Goal: Information Seeking & Learning: Check status

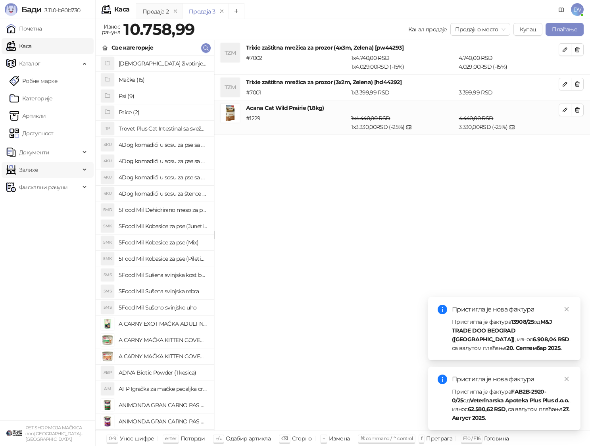
click at [57, 165] on span "Залихе" at bounding box center [43, 170] width 74 height 16
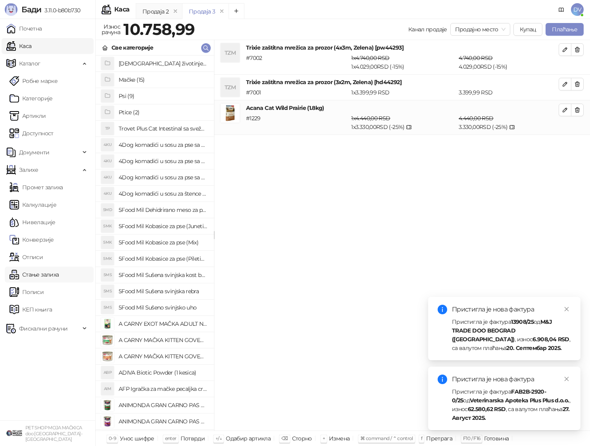
click at [55, 269] on link "Стање залиха" at bounding box center [34, 275] width 49 height 16
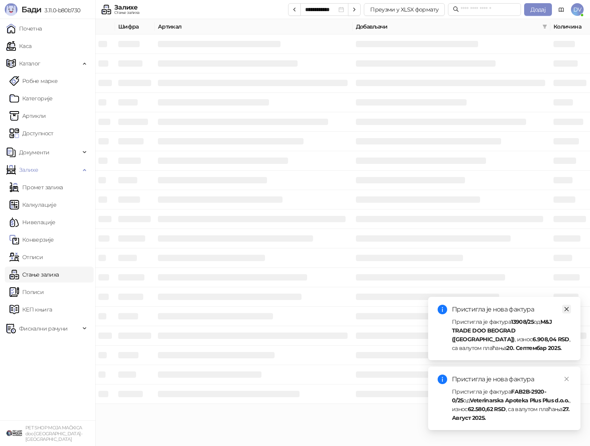
click at [567, 310] on icon "close" at bounding box center [567, 309] width 6 height 6
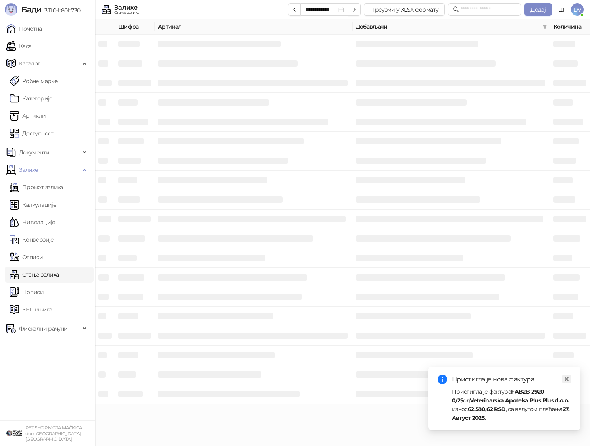
click at [566, 379] on icon "close" at bounding box center [567, 379] width 4 height 4
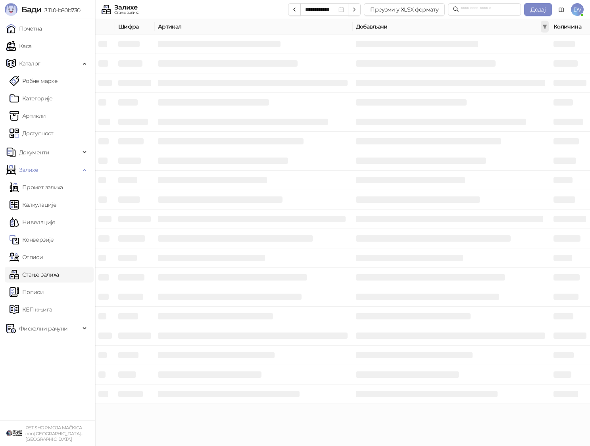
click at [548, 25] on span at bounding box center [545, 27] width 8 height 12
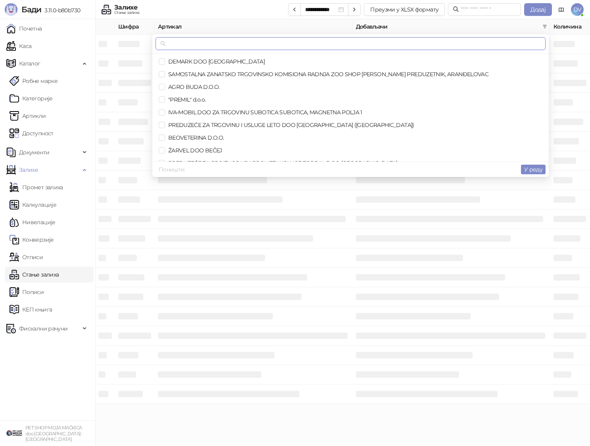
click at [455, 40] on input "text" at bounding box center [355, 43] width 374 height 9
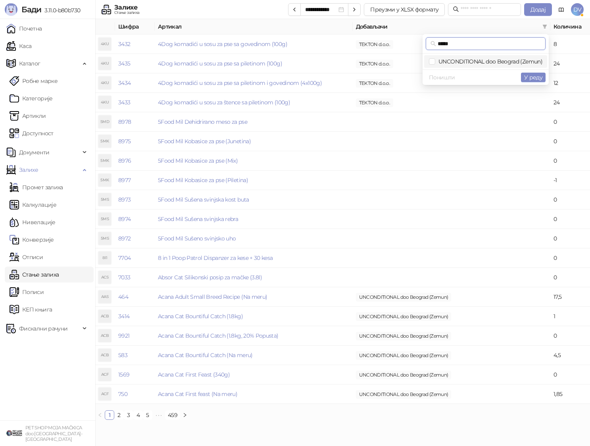
type input "*****"
click at [464, 62] on span "UNCONDITIONAL doo Beograd (Zemun)" at bounding box center [488, 61] width 107 height 7
click at [538, 77] on span "У реду" at bounding box center [533, 77] width 18 height 7
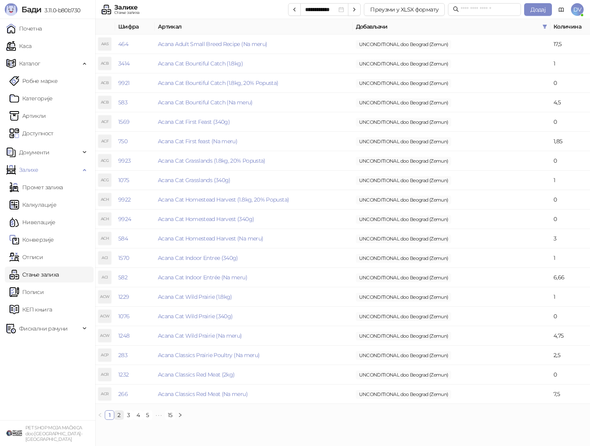
click at [120, 411] on link "2" at bounding box center [119, 415] width 9 height 9
click at [127, 414] on link "3" at bounding box center [128, 415] width 9 height 9
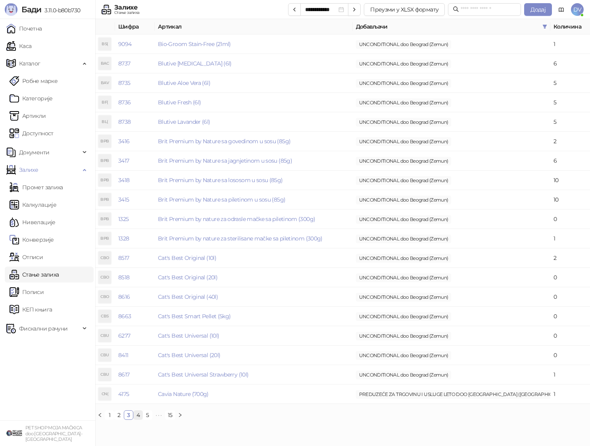
click at [137, 415] on link "4" at bounding box center [138, 415] width 9 height 9
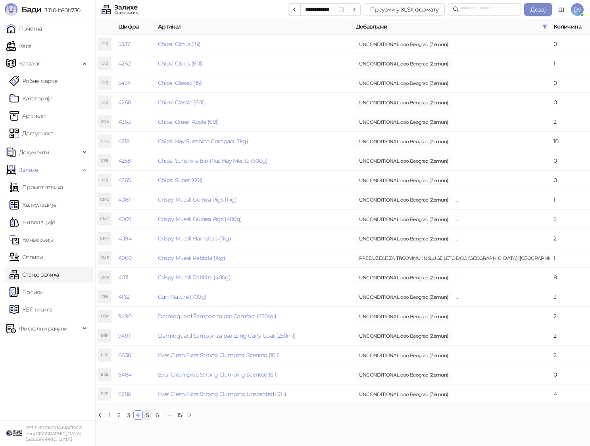
click at [150, 417] on link "5" at bounding box center [147, 415] width 9 height 9
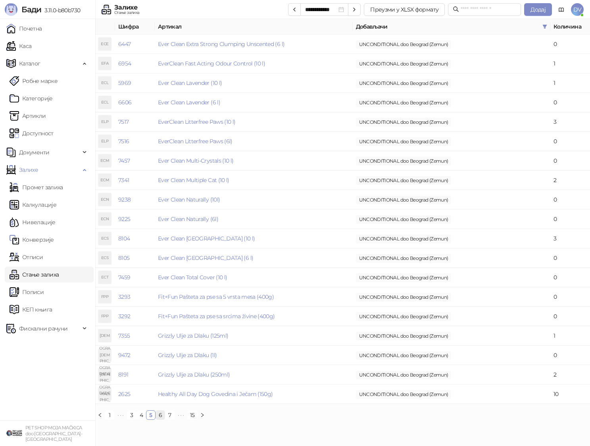
click at [161, 415] on link "6" at bounding box center [160, 415] width 9 height 9
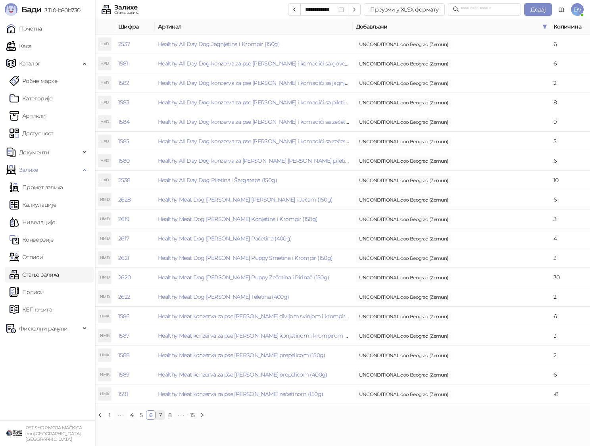
click at [162, 415] on link "7" at bounding box center [160, 415] width 9 height 9
click at [161, 416] on link "8" at bounding box center [160, 415] width 9 height 9
click at [263, 202] on link "[PERSON_NAME] Konzerva za [PERSON_NAME] [PERSON_NAME] piletinom (85g)" at bounding box center [261, 199] width 207 height 7
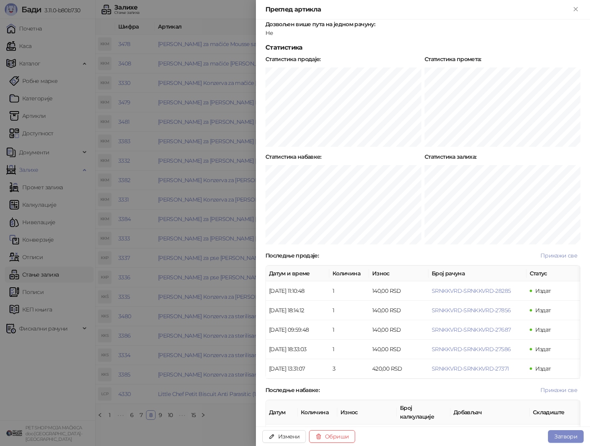
scroll to position [346, 0]
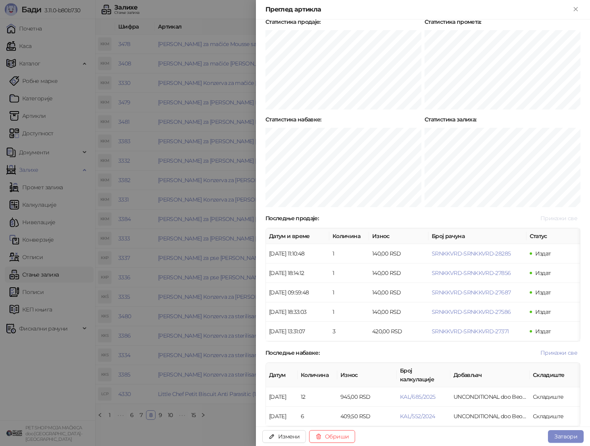
click at [556, 215] on span "Прикажи све" at bounding box center [559, 218] width 37 height 7
click at [196, 213] on div at bounding box center [295, 223] width 590 height 446
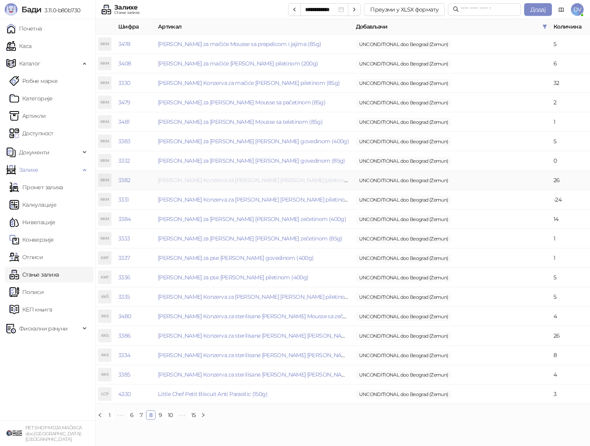
click at [222, 182] on link "[PERSON_NAME] Konzerva za [PERSON_NAME] [PERSON_NAME] piletinom (400g)" at bounding box center [263, 180] width 211 height 7
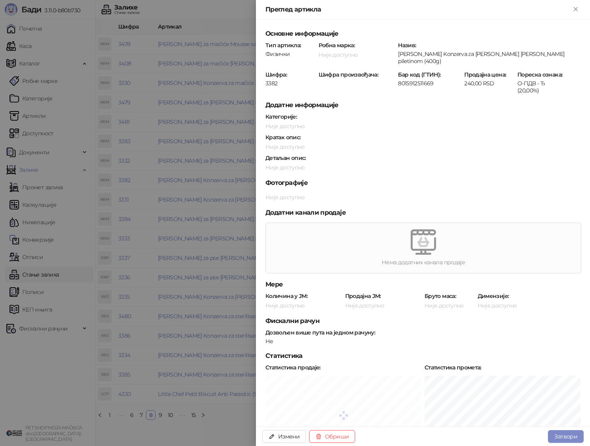
click at [161, 206] on div at bounding box center [295, 223] width 590 height 446
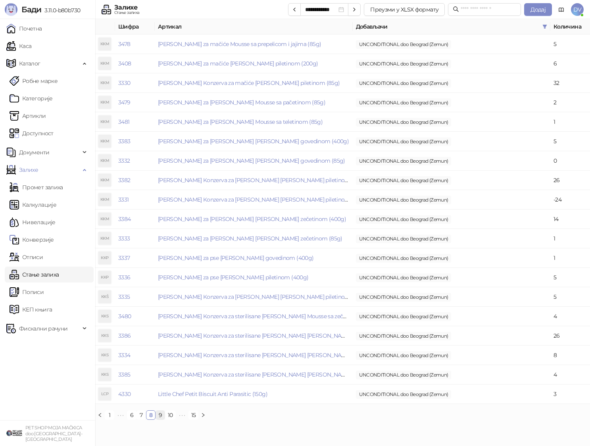
click at [162, 416] on link "9" at bounding box center [160, 415] width 9 height 9
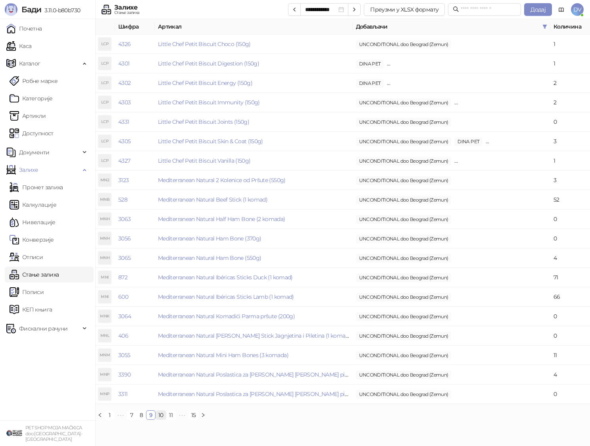
click at [163, 415] on link "10" at bounding box center [161, 415] width 10 height 9
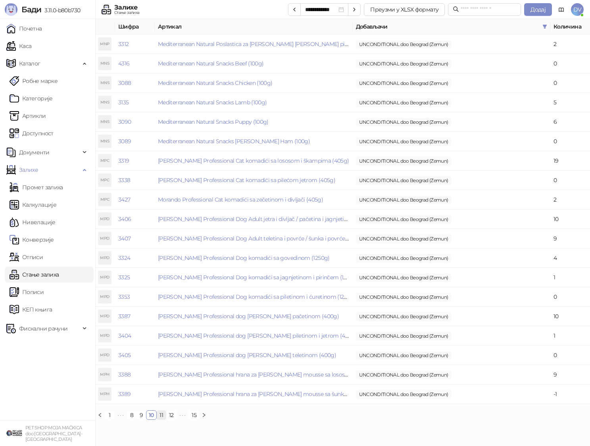
click at [159, 416] on link "11" at bounding box center [161, 415] width 9 height 9
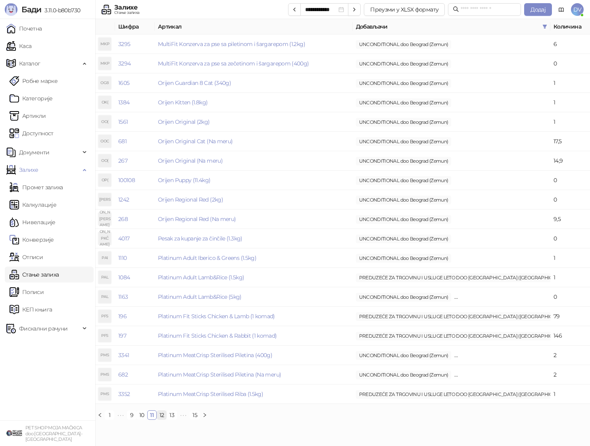
click at [163, 415] on link "12" at bounding box center [162, 415] width 10 height 9
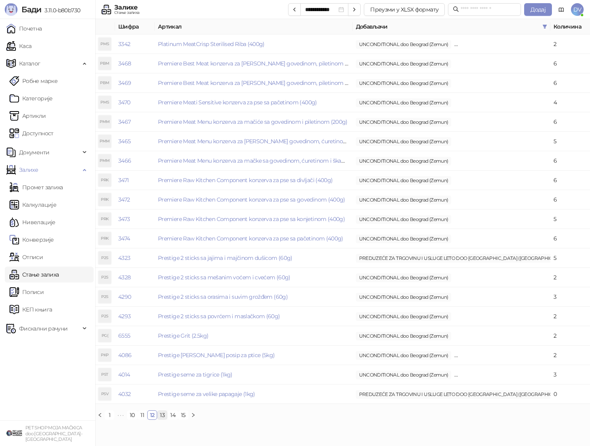
click at [161, 416] on link "13" at bounding box center [163, 415] width 10 height 9
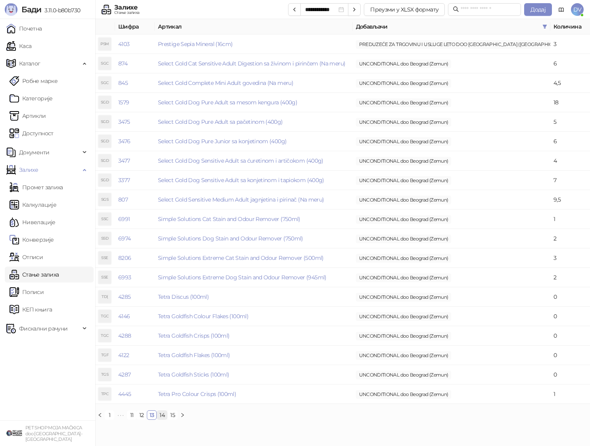
click at [165, 416] on link "14" at bounding box center [162, 415] width 10 height 9
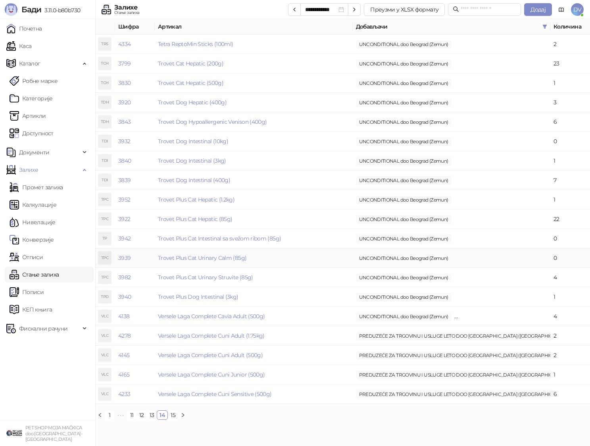
click at [292, 250] on td "Trovet Plus Cat Urinary Calm (85g)" at bounding box center [254, 257] width 198 height 19
click at [172, 414] on link "15" at bounding box center [173, 415] width 10 height 9
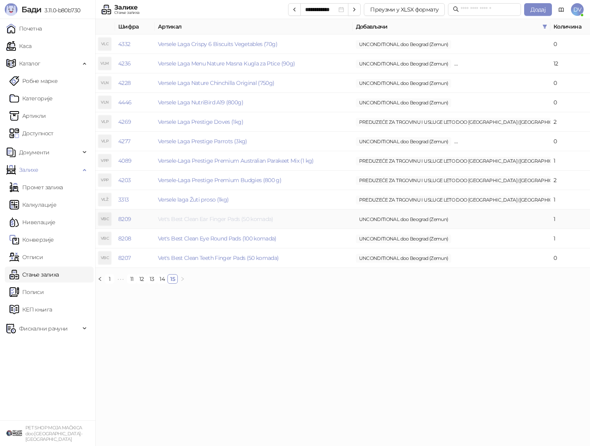
click at [266, 218] on link "Vet's Best Clean Ear Finger Pads (50 komada)" at bounding box center [216, 219] width 116 height 7
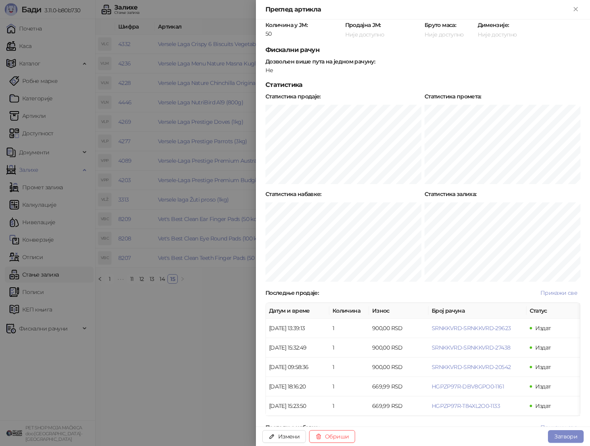
scroll to position [306, 0]
click at [196, 335] on div at bounding box center [295, 223] width 590 height 446
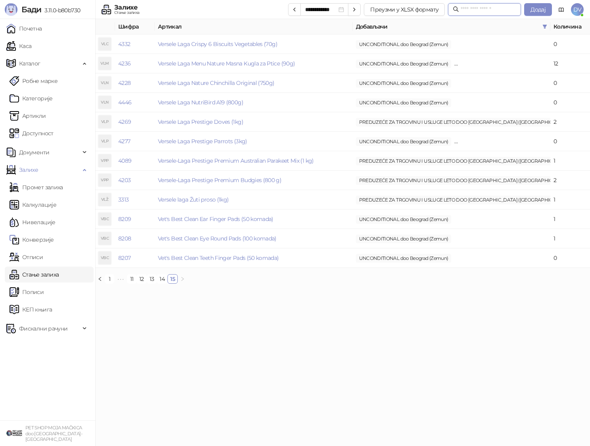
click at [487, 7] on input "text" at bounding box center [489, 9] width 56 height 9
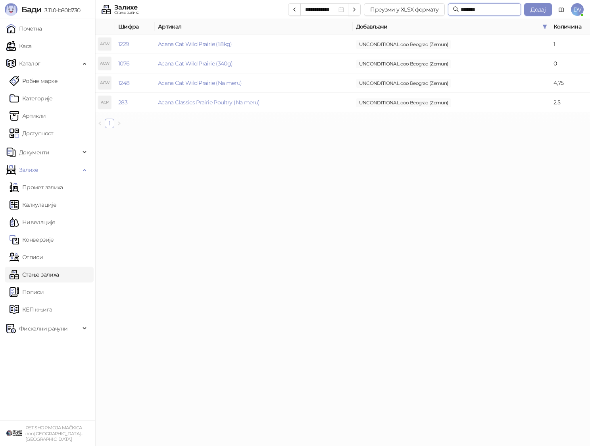
type input "*******"
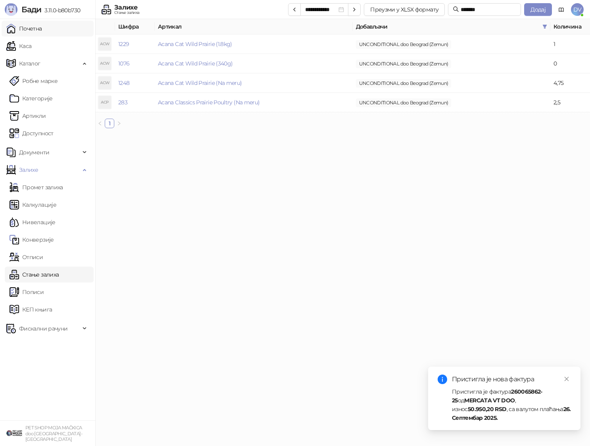
click at [34, 25] on link "Почетна" at bounding box center [24, 29] width 36 height 16
